Goal: Transaction & Acquisition: Purchase product/service

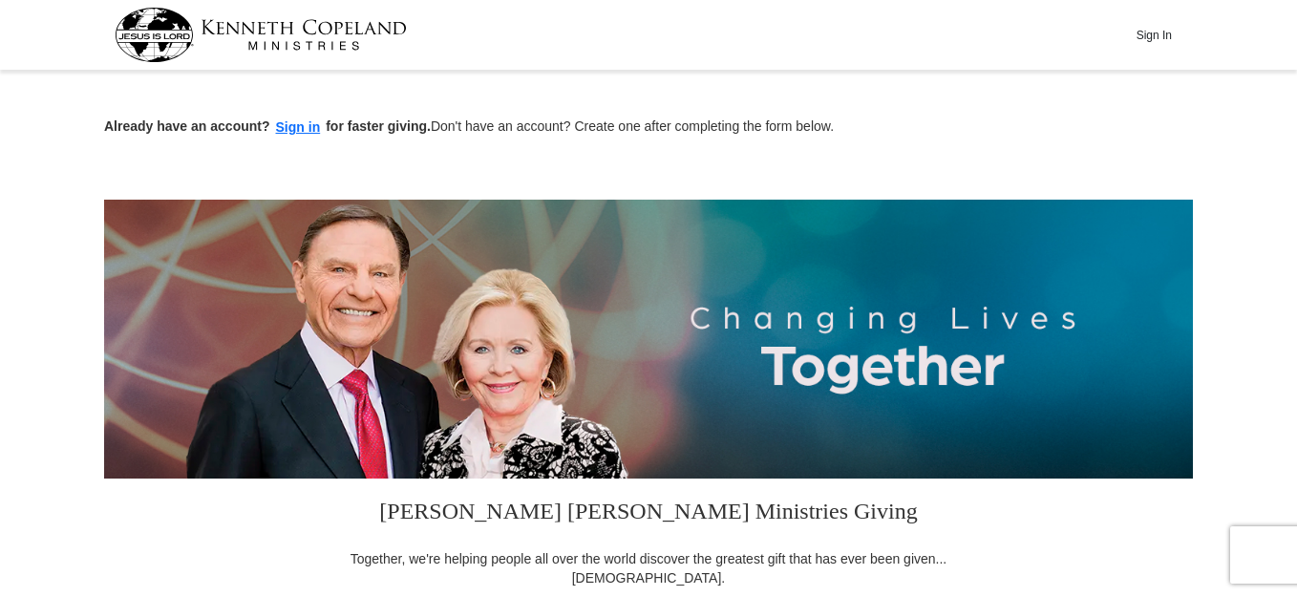
scroll to position [382, 0]
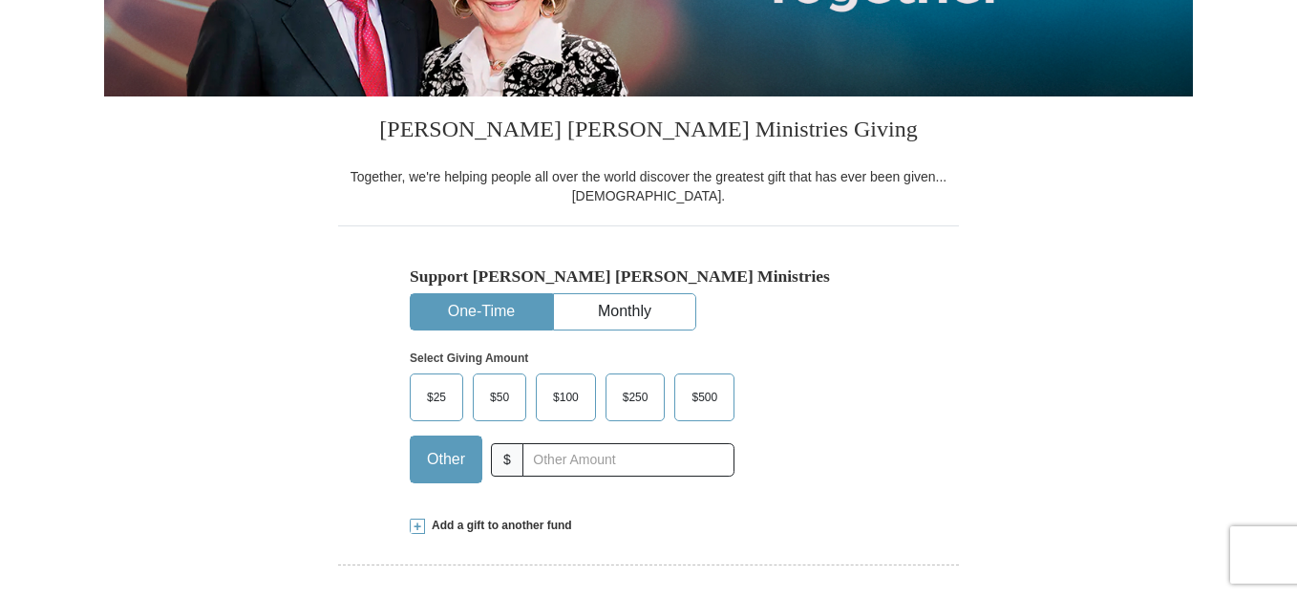
click at [530, 459] on input "text" at bounding box center [628, 459] width 212 height 33
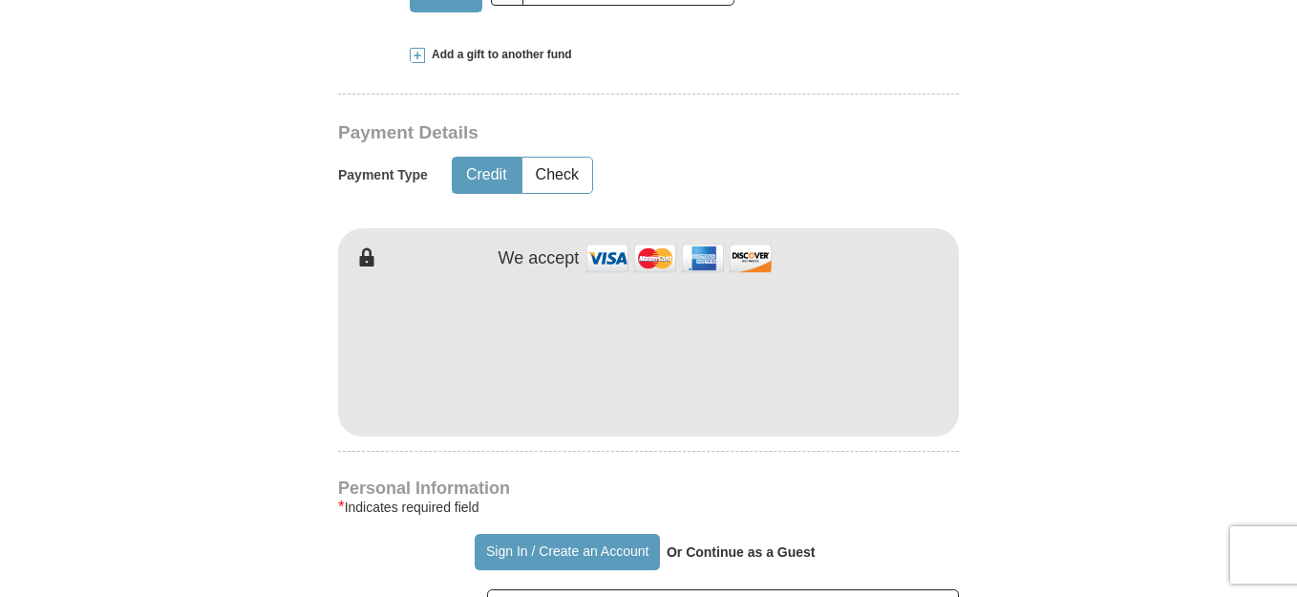
scroll to position [860, 0]
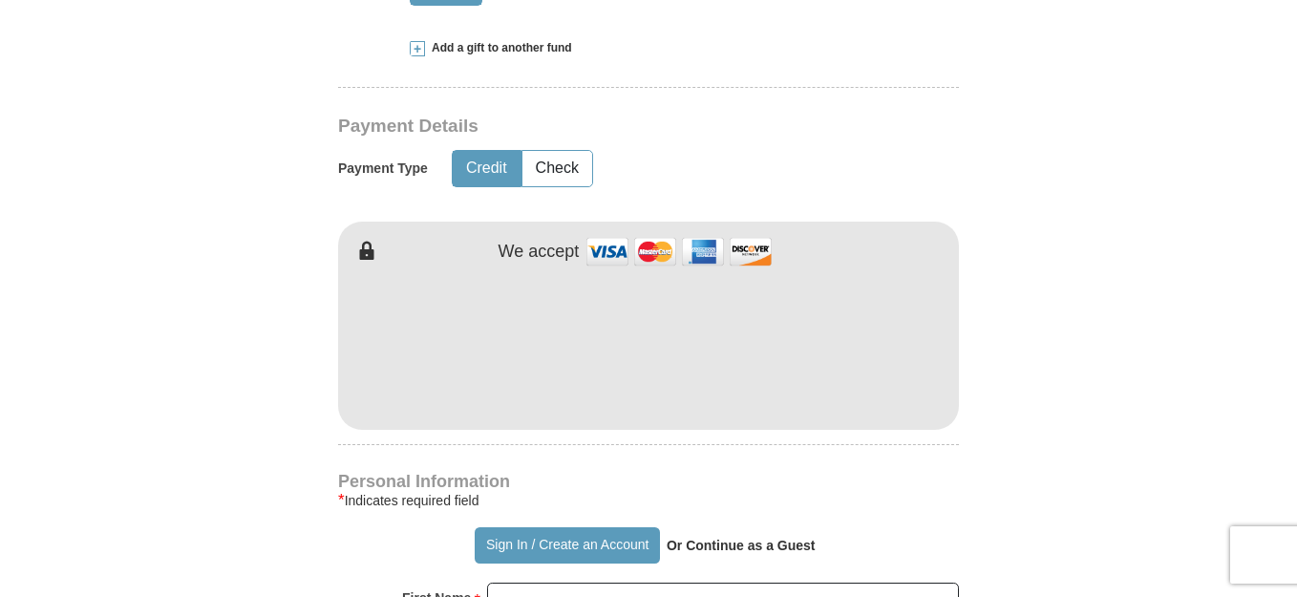
type input "150"
type input "[PERSON_NAME]"
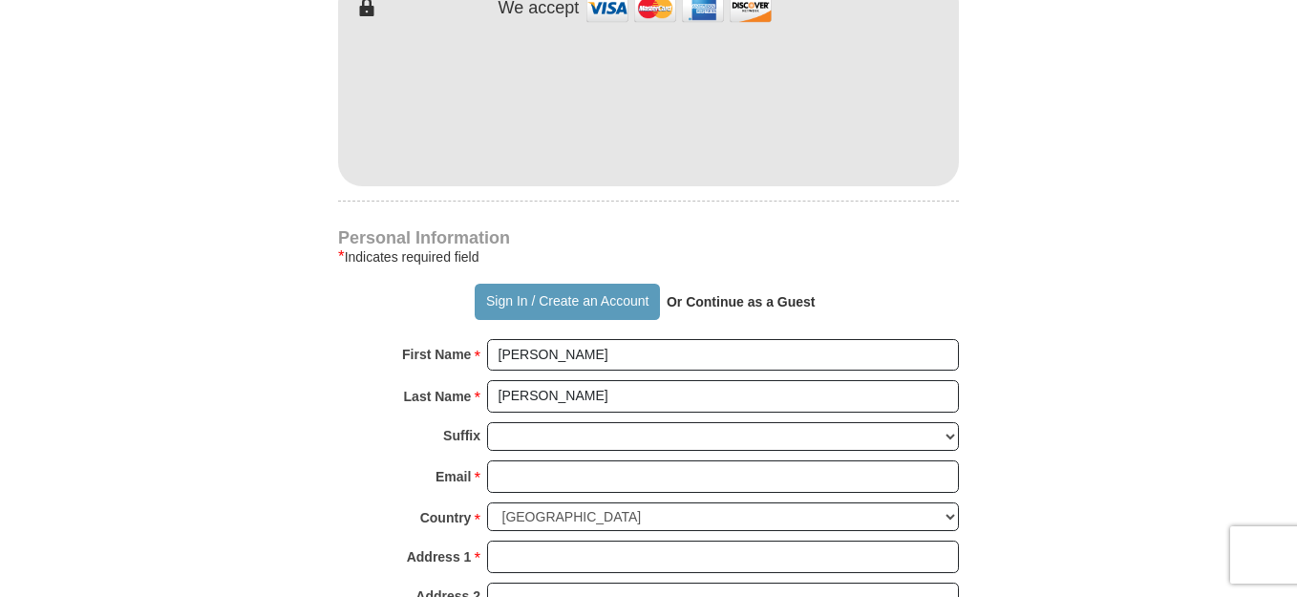
scroll to position [1146, 0]
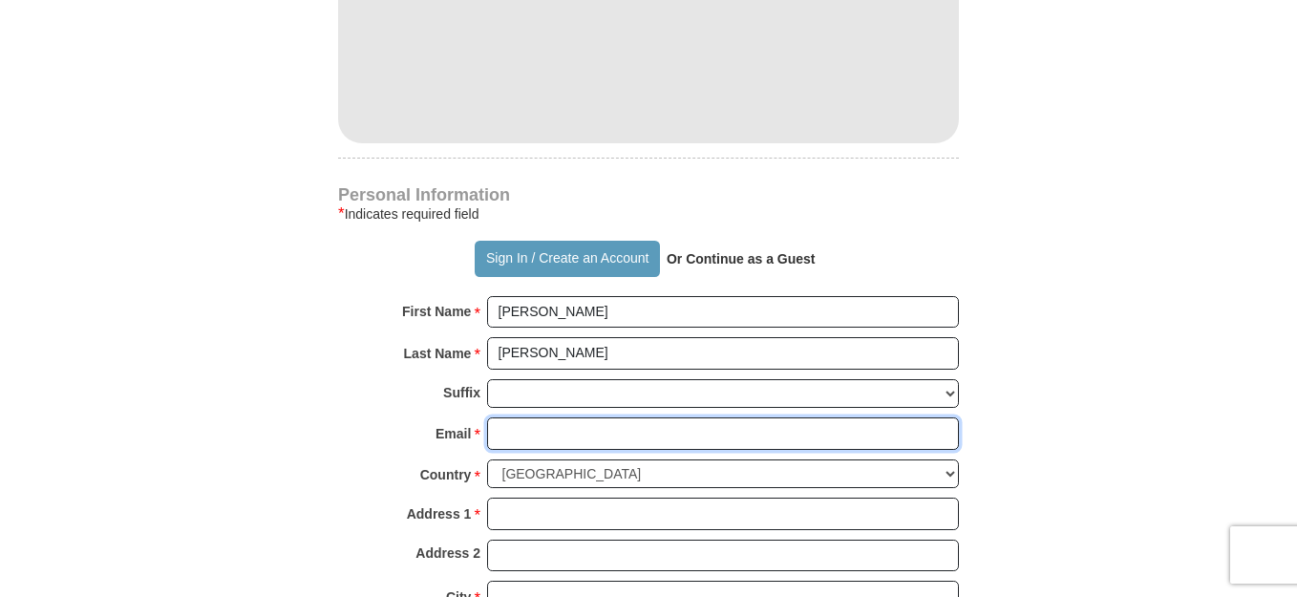
click at [552, 434] on input "Email *" at bounding box center [723, 433] width 472 height 32
type input "mtessman44@gmail.com"
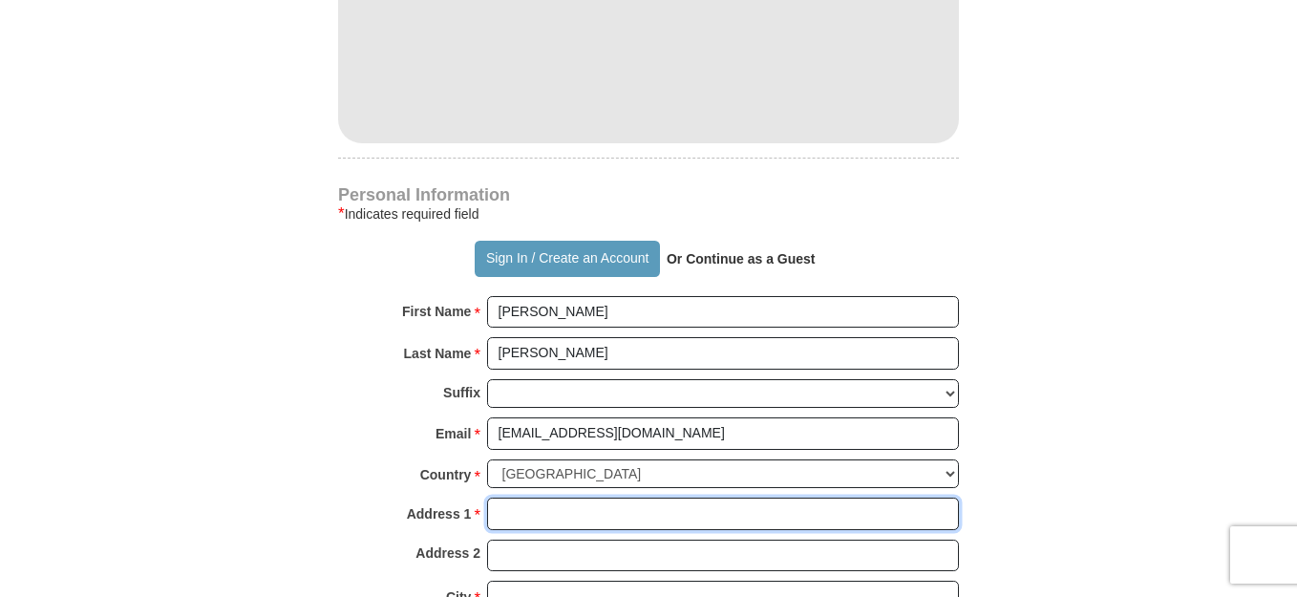
type input "56 Sherwood Road"
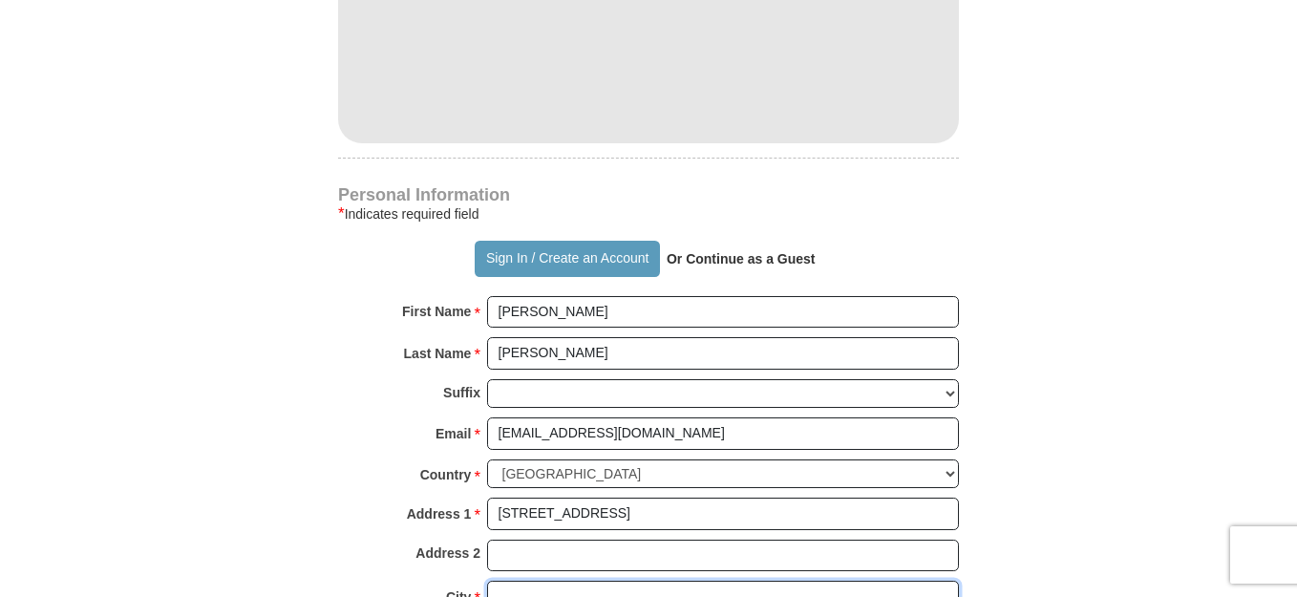
type input "BRISTOL"
select select "CT"
type input "06010"
type input "8609908655"
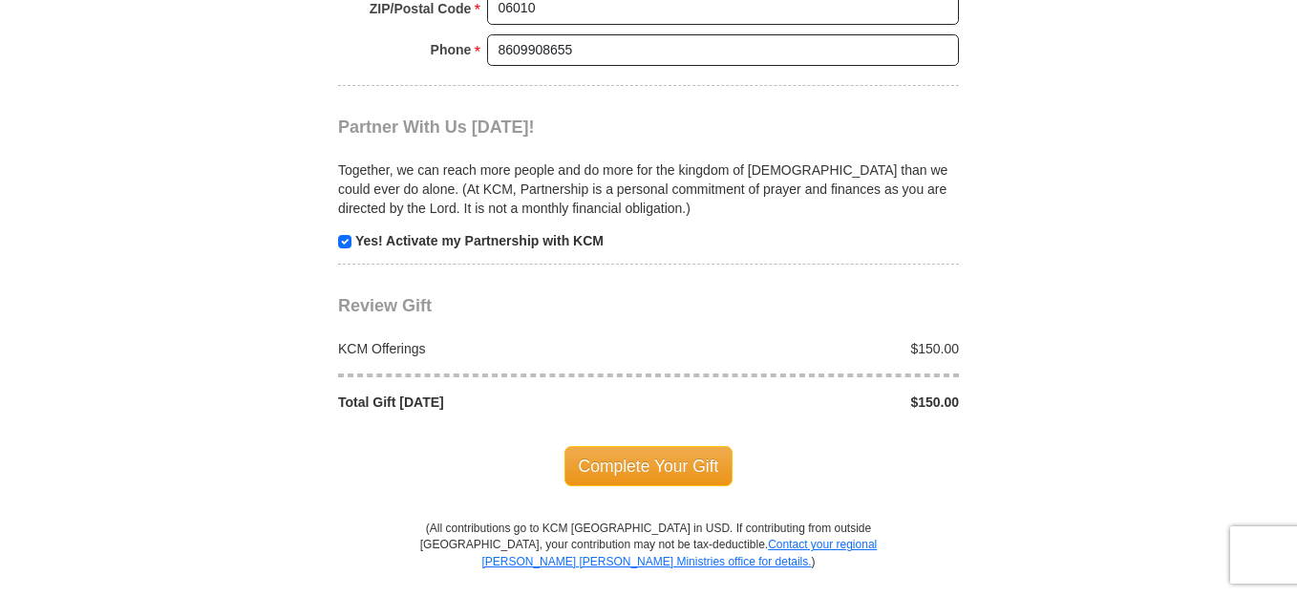
scroll to position [1910, 0]
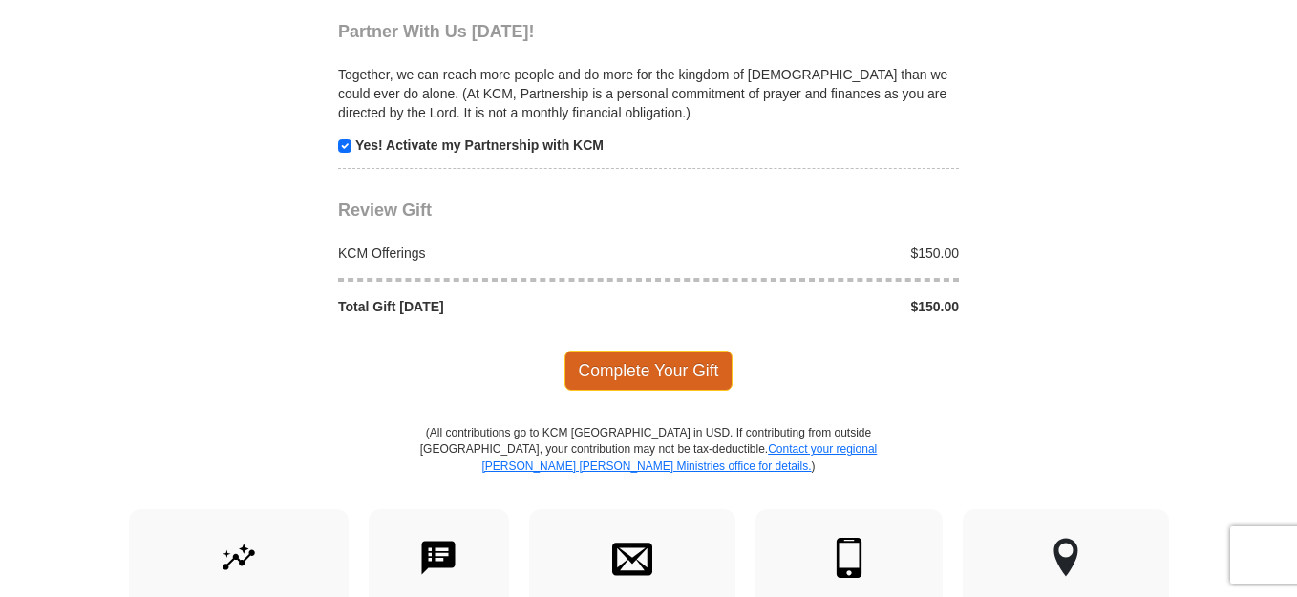
click at [654, 365] on span "Complete Your Gift" at bounding box center [648, 371] width 169 height 40
click at [0, 0] on div at bounding box center [0, 0] width 0 height 0
